Goal: Task Accomplishment & Management: Complete application form

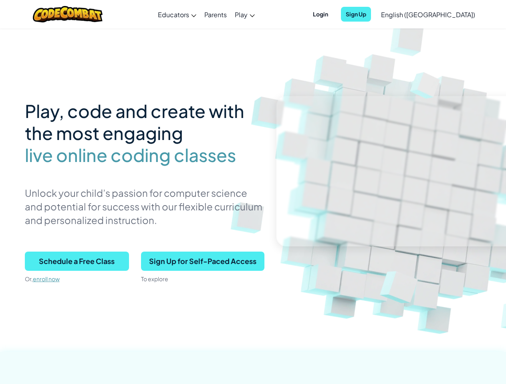
click at [253, 192] on p "Unlock your child’s passion for computer science and potential for success with…" at bounding box center [144, 206] width 239 height 41
click at [333, 14] on span "Login" at bounding box center [320, 14] width 25 height 15
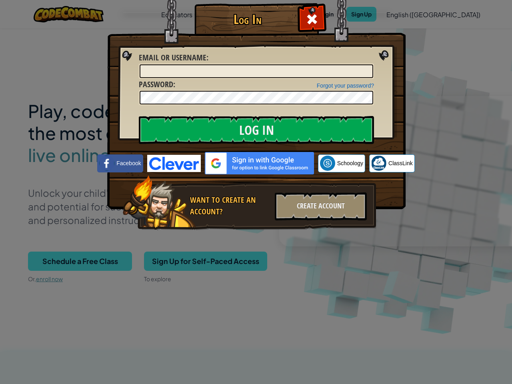
click at [405, 14] on div "Log In Unknown Error Email or Username : Forgot your password? Password : Log I…" at bounding box center [256, 192] width 512 height 384
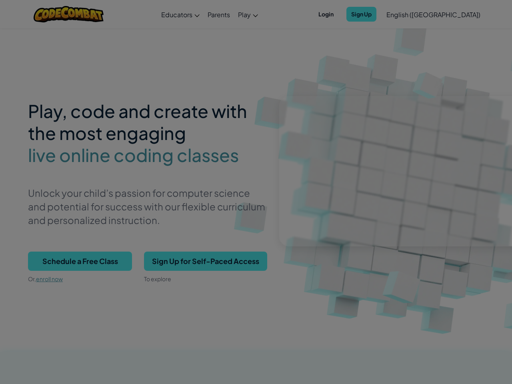
click at [405, 14] on div "Log In Unknown Error Email or Username : Forgot your password? Password : Log I…" at bounding box center [256, 192] width 512 height 384
click at [448, 14] on div at bounding box center [256, 192] width 512 height 384
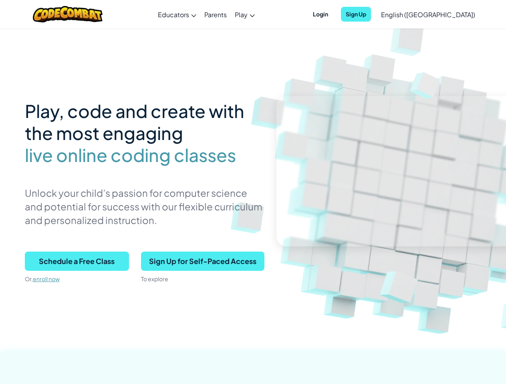
click at [77, 261] on span "Schedule a Free Class" at bounding box center [77, 261] width 104 height 19
click at [202, 261] on span "Sign Up for Self-Paced Access" at bounding box center [202, 261] width 123 height 19
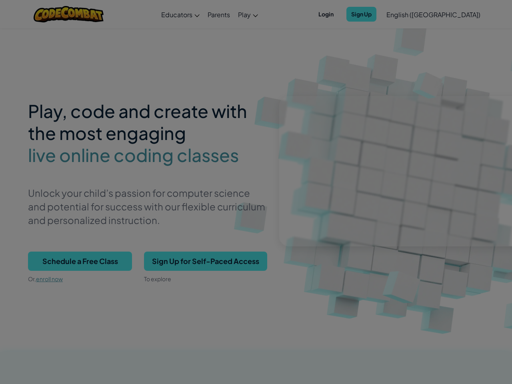
click at [0, 0] on div "Create Individual Account Enter your birthdate: Month January February March Ap…" at bounding box center [0, 0] width 0 height 0
